Goal: Check status

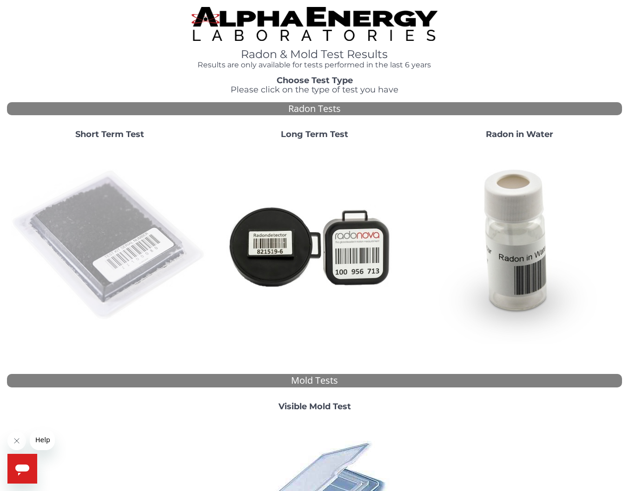
click at [114, 180] on img at bounding box center [109, 245] width 197 height 197
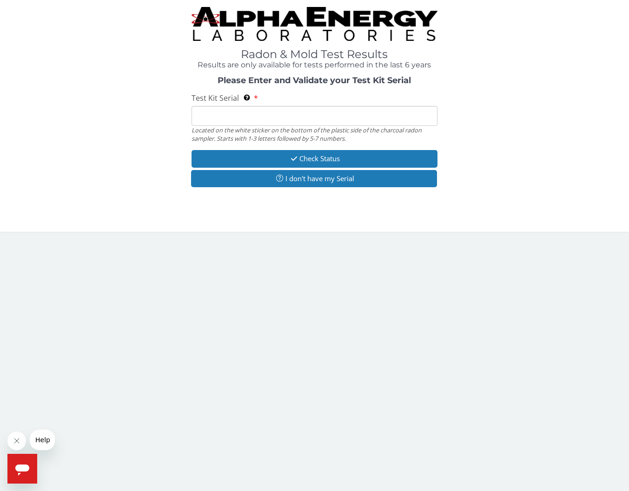
click at [307, 115] on input "Test Kit Serial Located on the white sticker on the bottom of the plastic side …" at bounding box center [314, 116] width 246 height 20
paste input "AA616334"
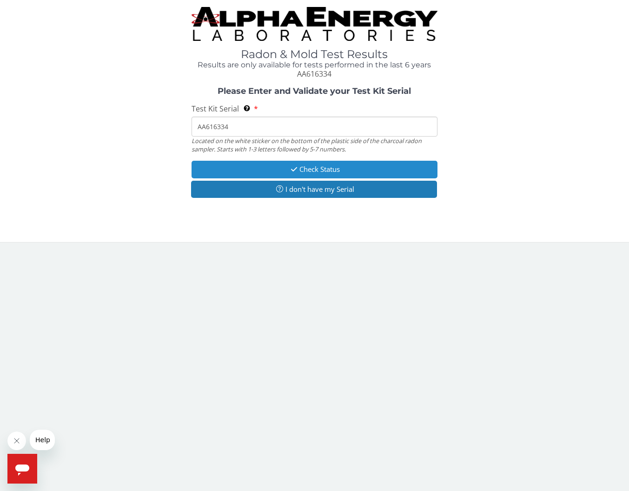
type input "AA616334"
click at [324, 170] on button "Check Status" at bounding box center [314, 169] width 246 height 17
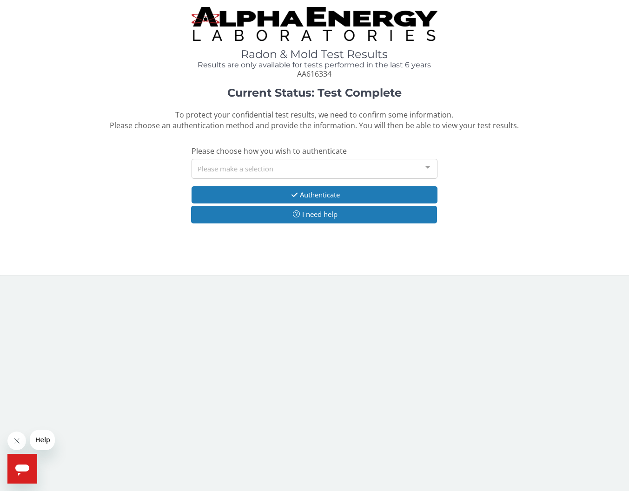
click at [291, 170] on div "Please make a selection" at bounding box center [314, 169] width 246 height 20
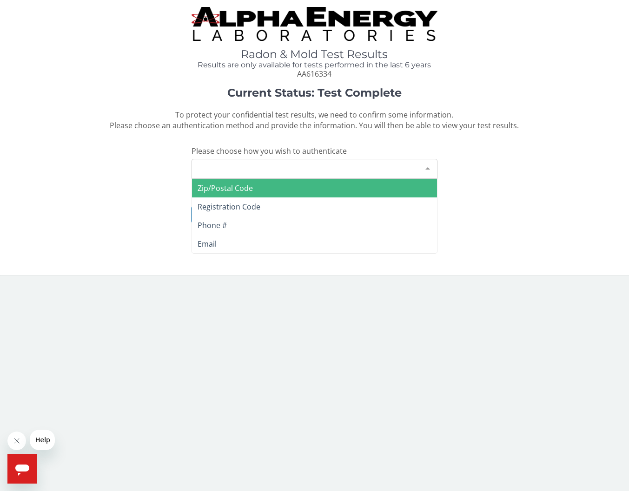
click at [276, 190] on span "Zip/Postal Code" at bounding box center [314, 188] width 245 height 19
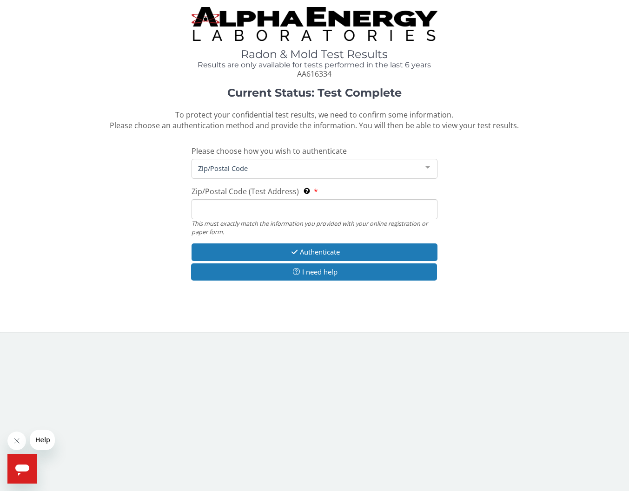
click at [278, 212] on input "Zip/Postal Code (Test Address) This must exactly match the information you prov…" at bounding box center [314, 209] width 246 height 20
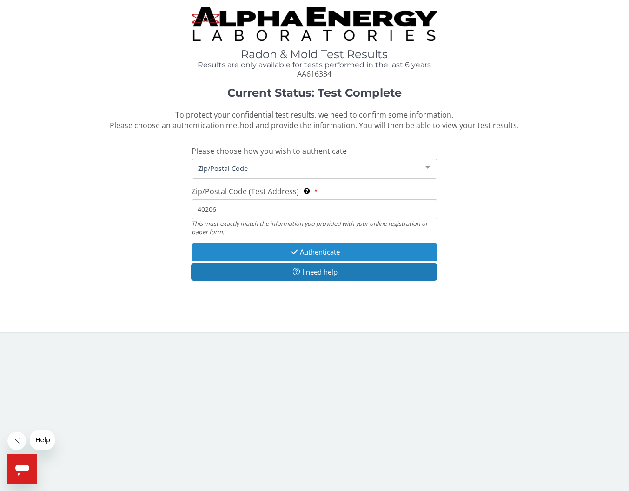
type input "40206"
click at [322, 255] on button "Authenticate" at bounding box center [314, 251] width 246 height 17
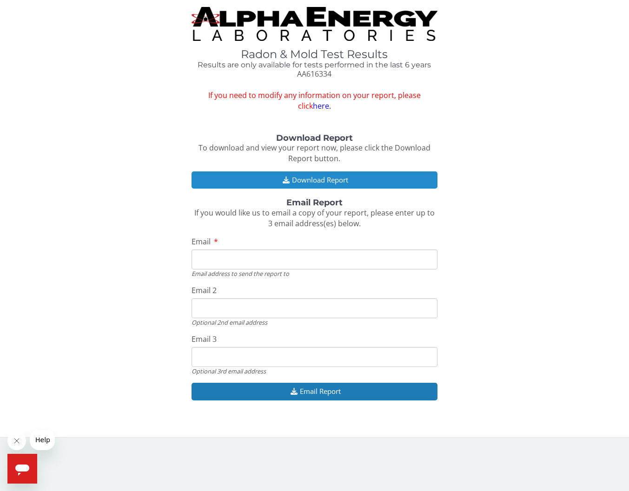
click at [325, 184] on button "Download Report" at bounding box center [314, 179] width 246 height 17
